Goal: Task Accomplishment & Management: Use online tool/utility

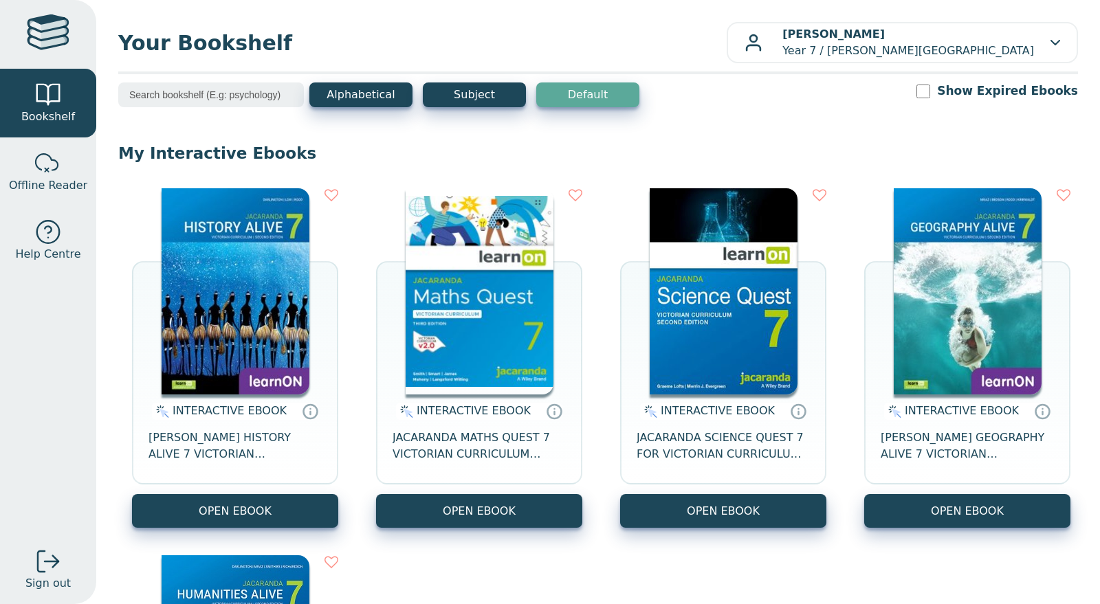
click at [816, 197] on icon at bounding box center [820, 195] width 14 height 14
click at [530, 435] on span "JACARANDA MATHS QUEST 7 VICTORIAN CURRICULUM LEARNON EBOOK 3E" at bounding box center [479, 446] width 173 height 33
click at [419, 460] on span "JACARANDA MATHS QUEST 7 VICTORIAN CURRICULUM LEARNON EBOOK 3E" at bounding box center [479, 446] width 173 height 33
